Goal: Transaction & Acquisition: Purchase product/service

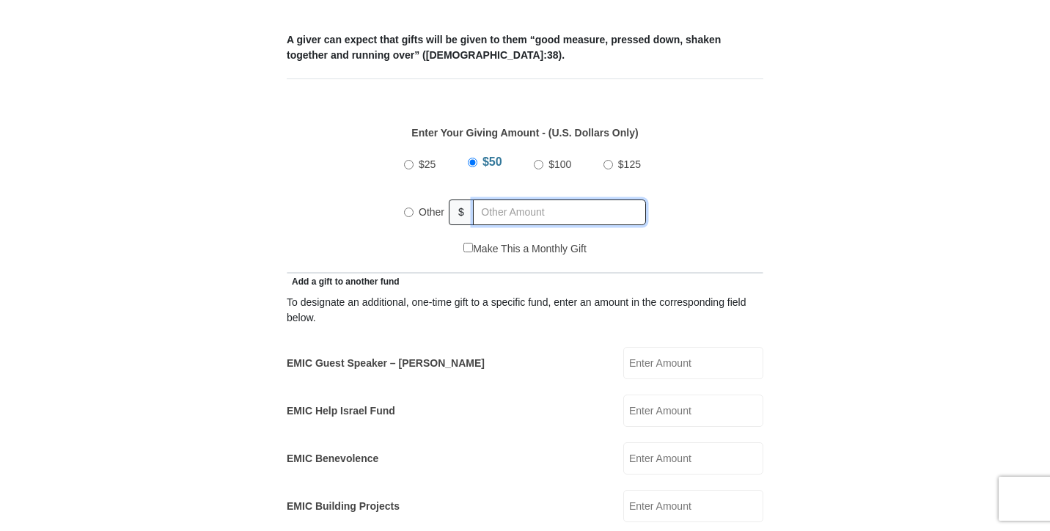
click at [501, 199] on input "text" at bounding box center [559, 212] width 173 height 26
radio input "true"
type input "60"
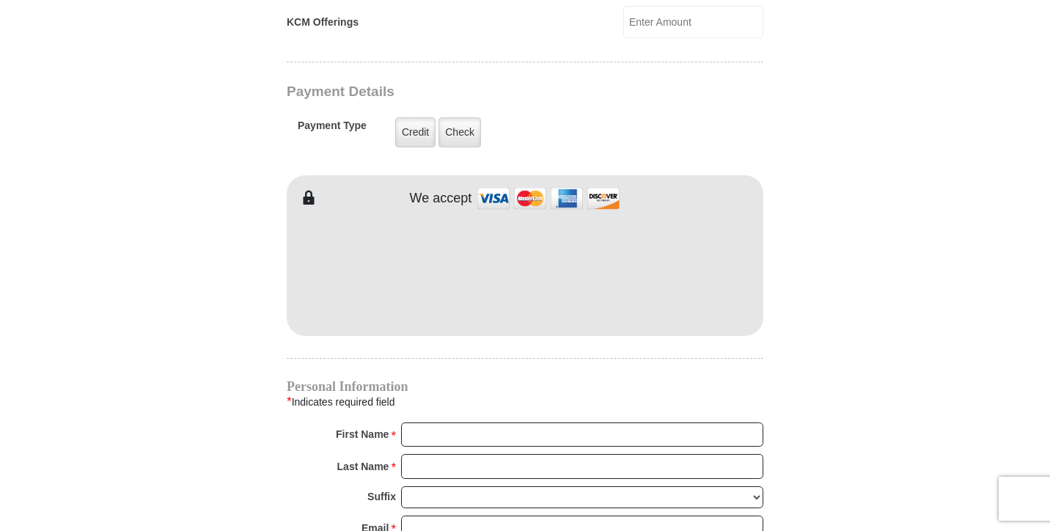
scroll to position [1193, 0]
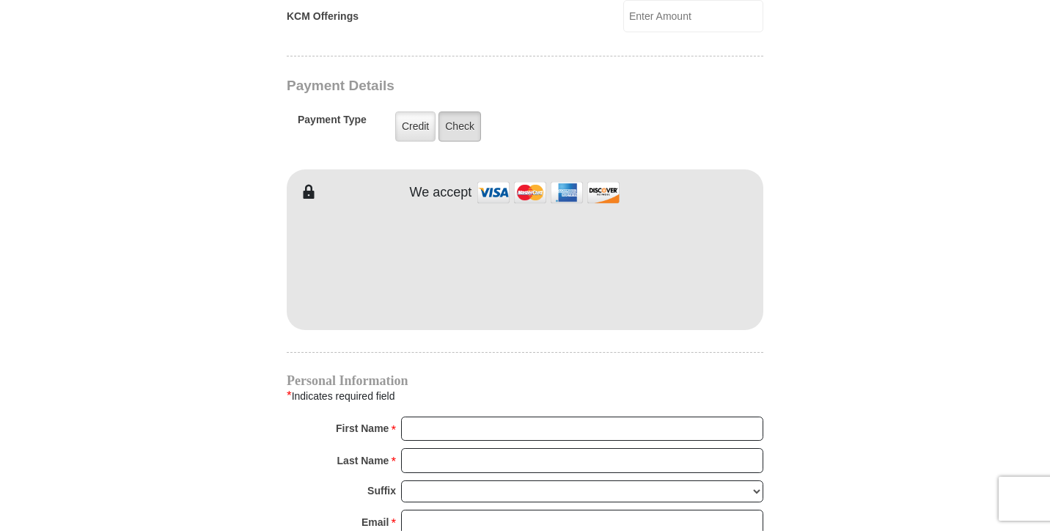
click at [442, 121] on label "Check" at bounding box center [459, 126] width 43 height 30
click at [0, 0] on input "Check" at bounding box center [0, 0] width 0 height 0
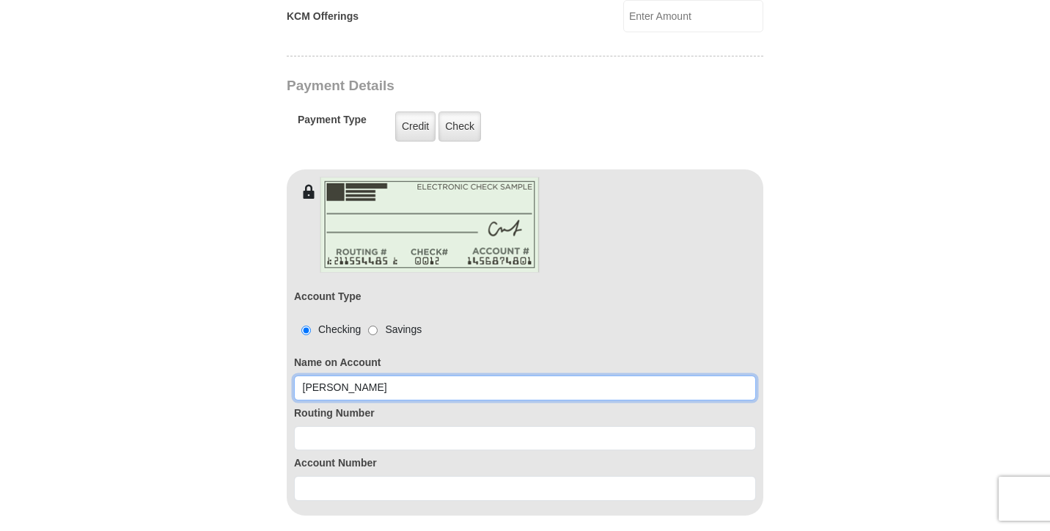
type input "William Cross"
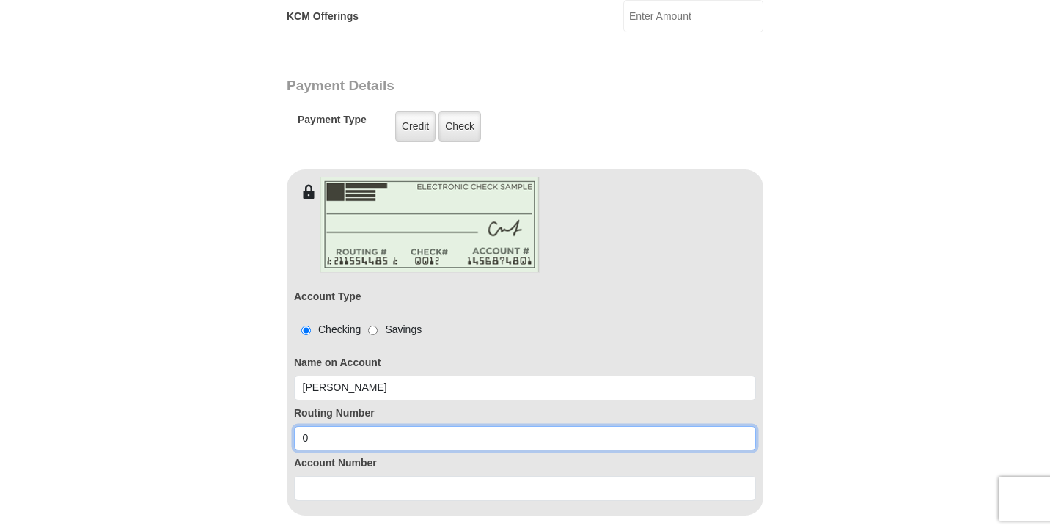
type input "043318092"
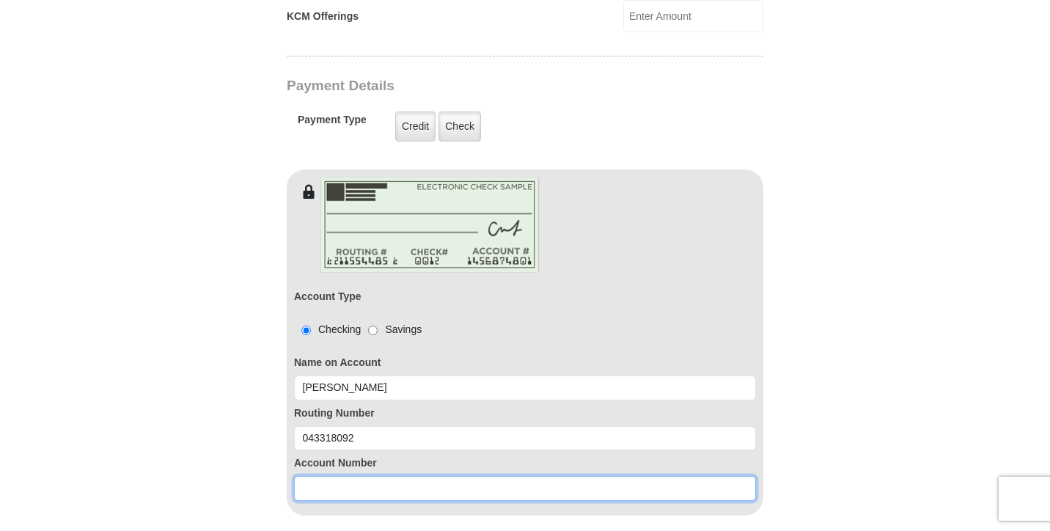
click at [320, 479] on input at bounding box center [525, 488] width 462 height 25
type input "2844071189"
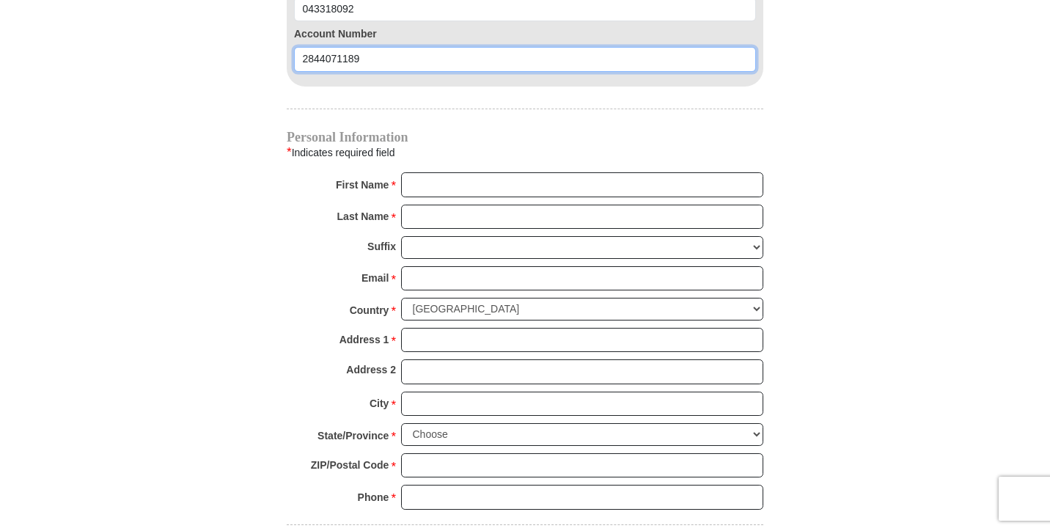
scroll to position [1628, 0]
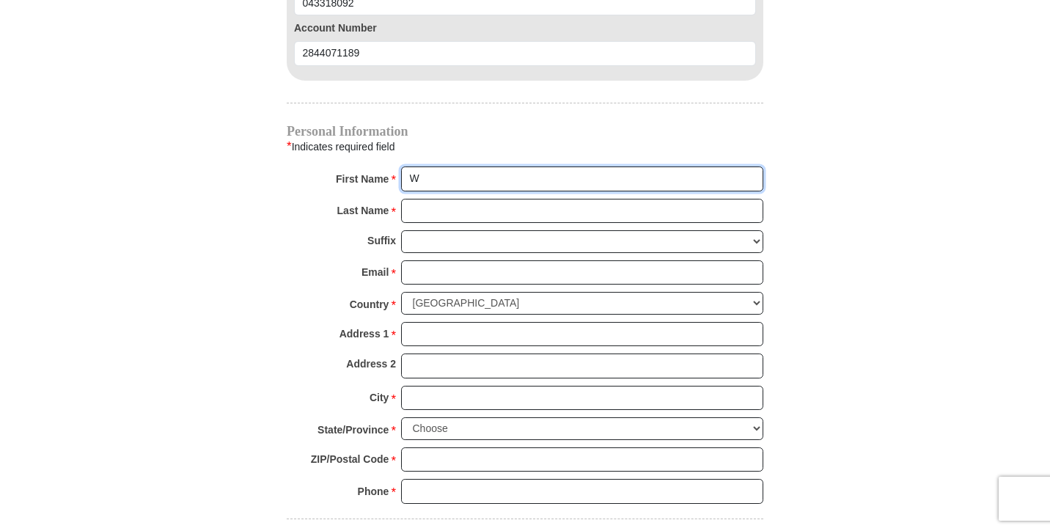
type input "Will"
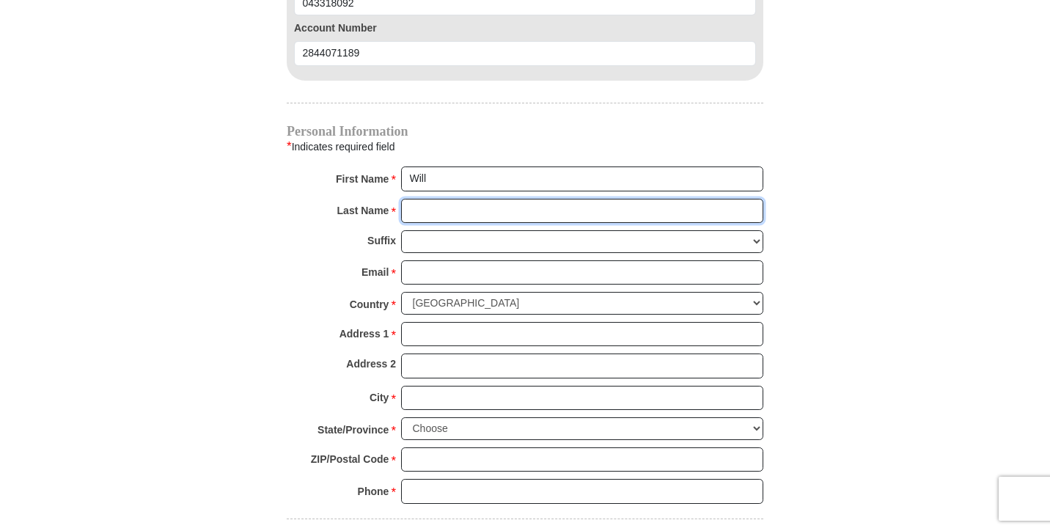
type input "Cross"
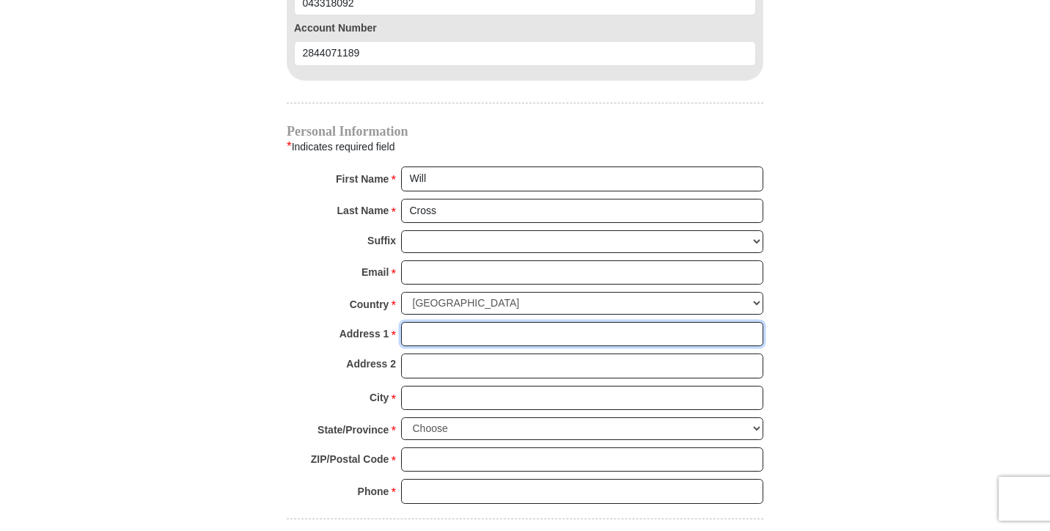
type input "155 Rentzel Dr"
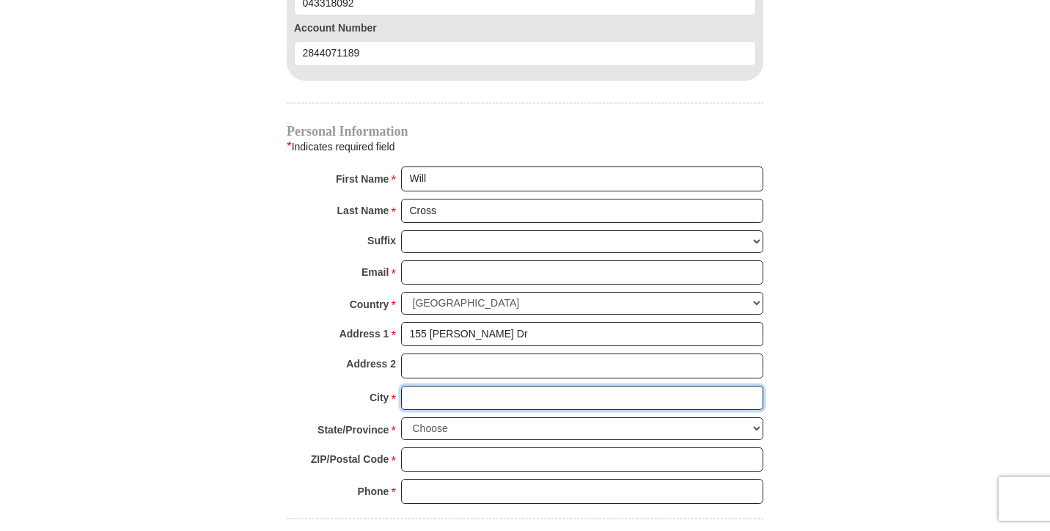
type input "Manchester"
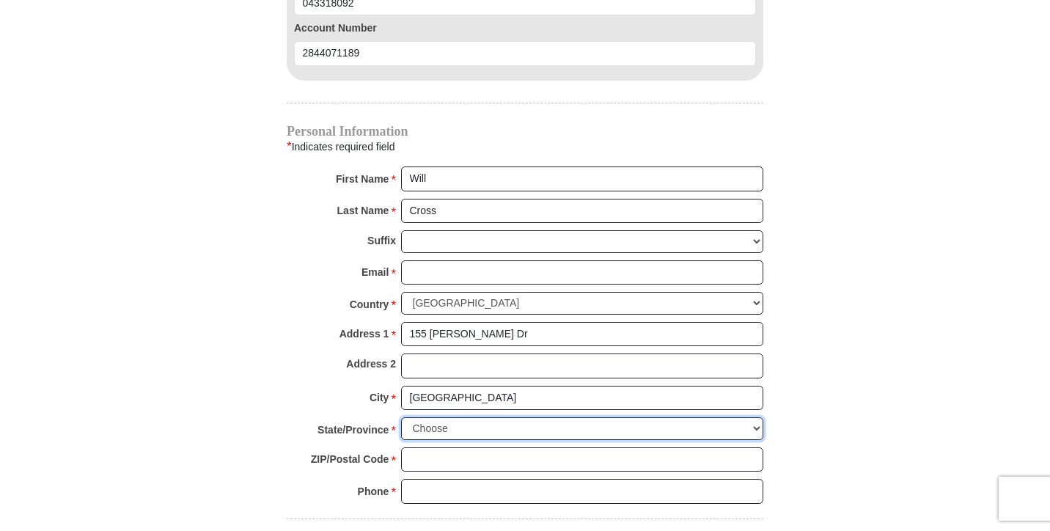
select select "PA"
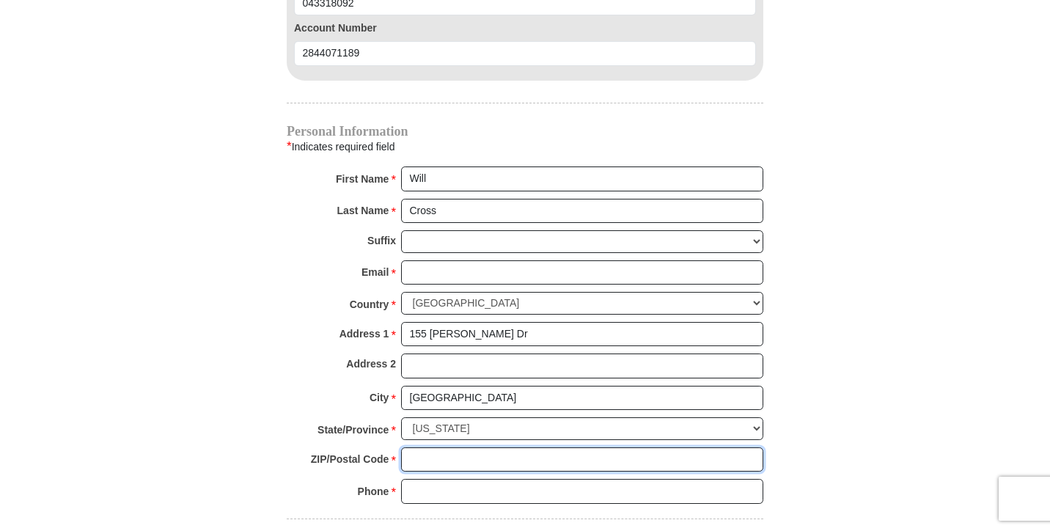
type input "17345"
type input "William"
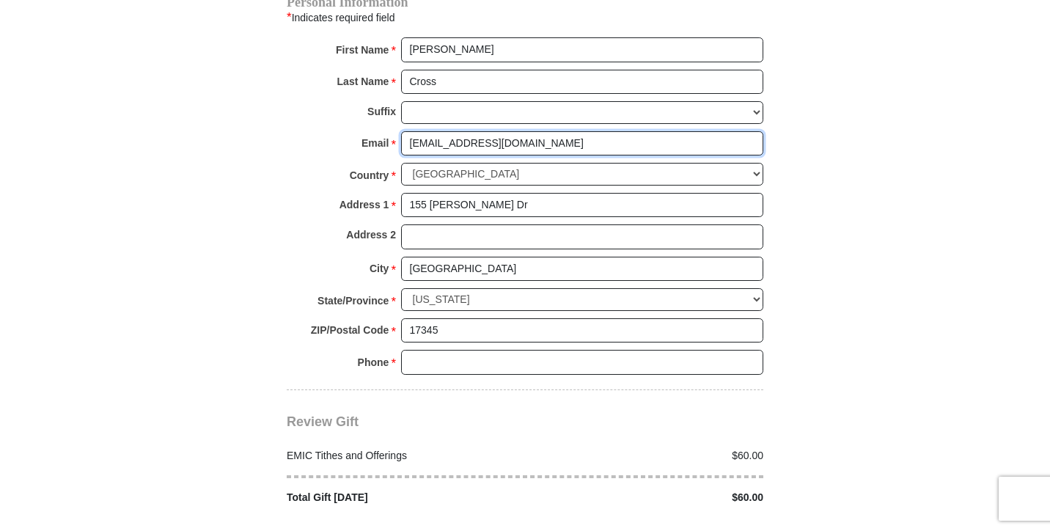
scroll to position [1762, 0]
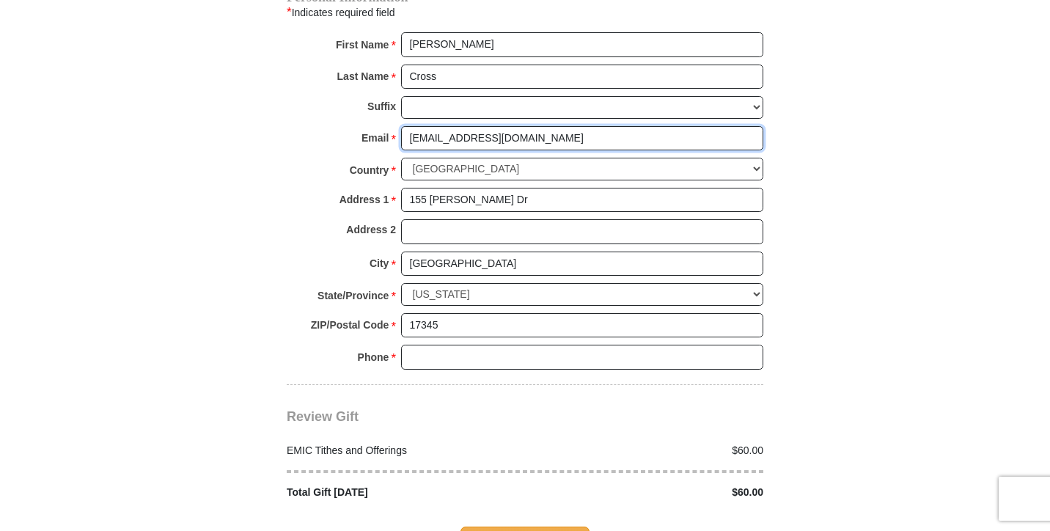
type input "Teamcross0407@Gmail.com"
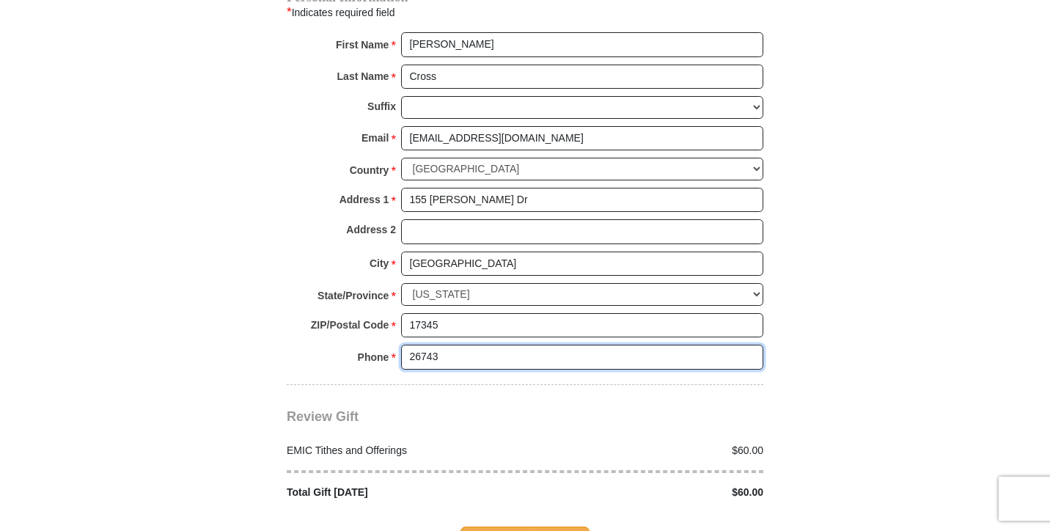
type input "2674397902"
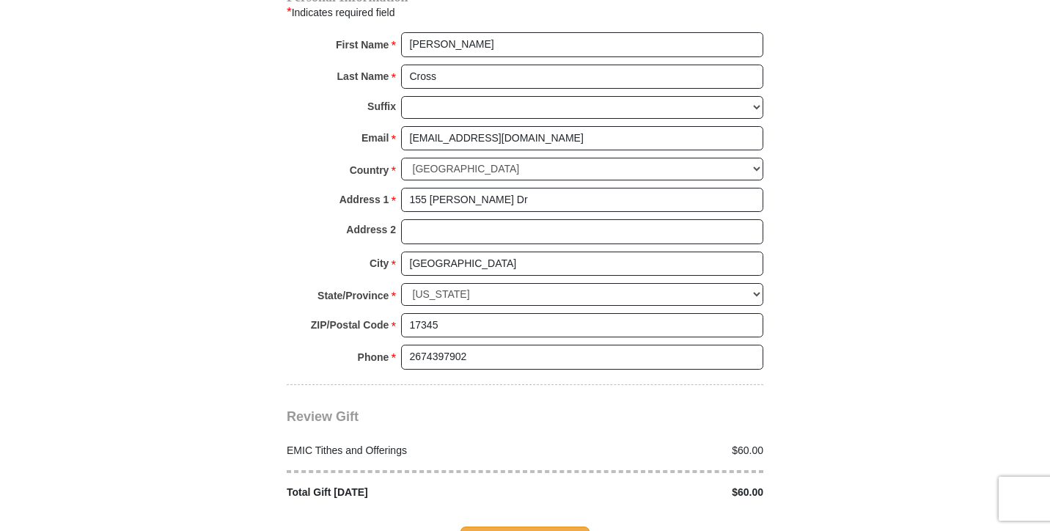
click at [464, 385] on div "Review Gift Your monthly donation will start on the first occurrence on your se…" at bounding box center [525, 442] width 476 height 115
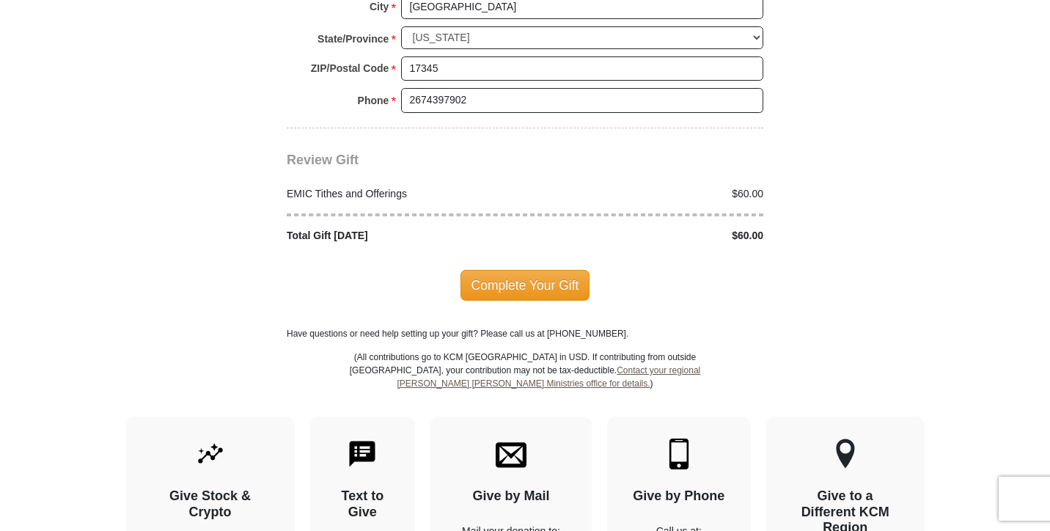
scroll to position [2019, 0]
click at [548, 269] on span "Complete Your Gift" at bounding box center [525, 284] width 130 height 31
